Goal: Find specific page/section: Find specific page/section

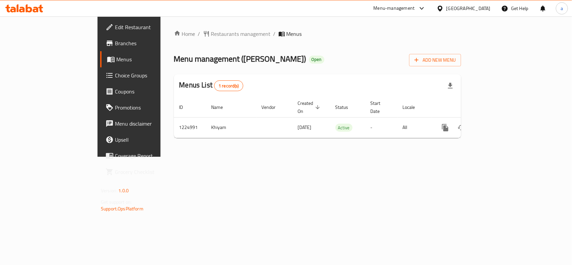
click at [446, 7] on div at bounding box center [441, 8] width 10 height 7
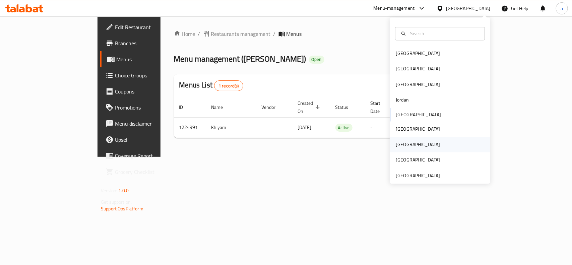
click at [396, 141] on div "[GEOGRAPHIC_DATA]" at bounding box center [418, 144] width 44 height 7
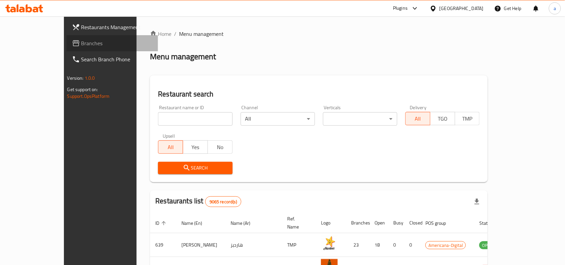
click at [81, 40] on span "Branches" at bounding box center [117, 43] width 72 height 8
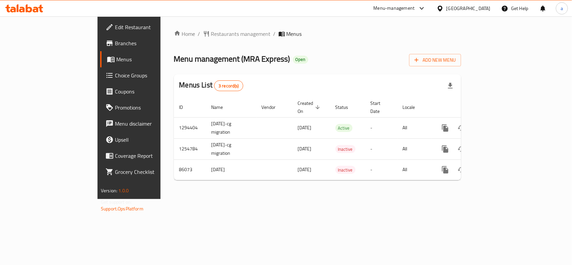
click at [174, 39] on div "Home / Restaurants management / Menus Menu management ( MRA Express ) Open Add …" at bounding box center [317, 108] width 287 height 156
click at [211, 34] on span "Restaurants management" at bounding box center [241, 34] width 60 height 8
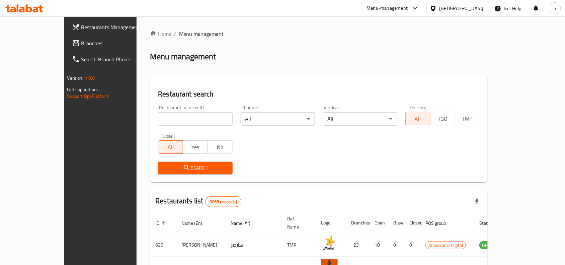
click at [168, 121] on input "search" at bounding box center [195, 118] width 74 height 13
paste input "22720"
type input "22720"
click button "Search" at bounding box center [195, 168] width 74 height 12
